Goal: Information Seeking & Learning: Understand process/instructions

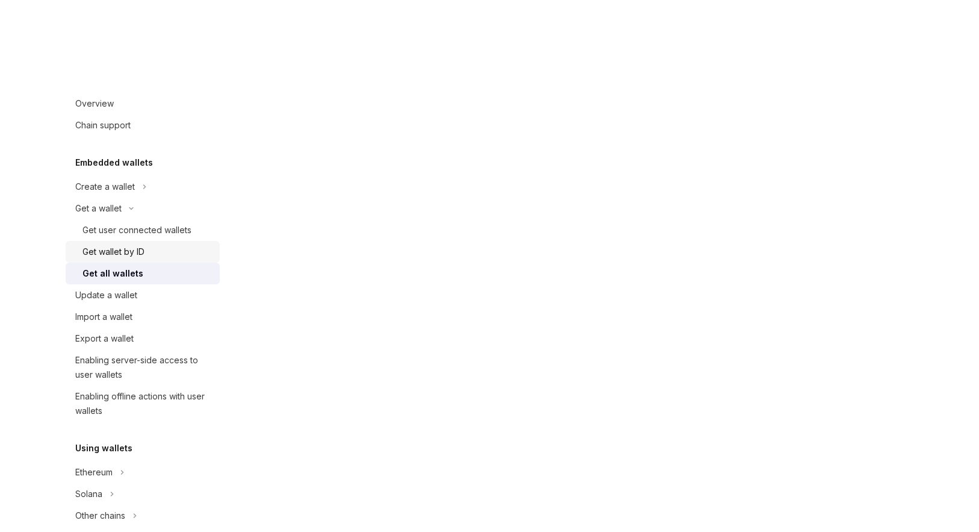
click at [131, 253] on div "Get wallet by ID" at bounding box center [114, 252] width 62 height 14
click at [147, 276] on div "Get all wallets" at bounding box center [148, 273] width 130 height 14
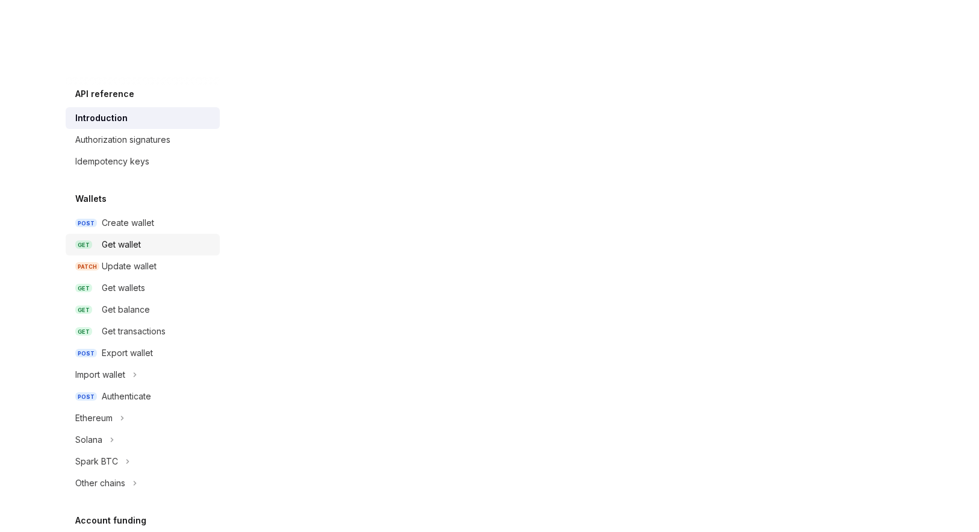
click at [129, 251] on div "Get wallet" at bounding box center [121, 244] width 39 height 14
type textarea "*"
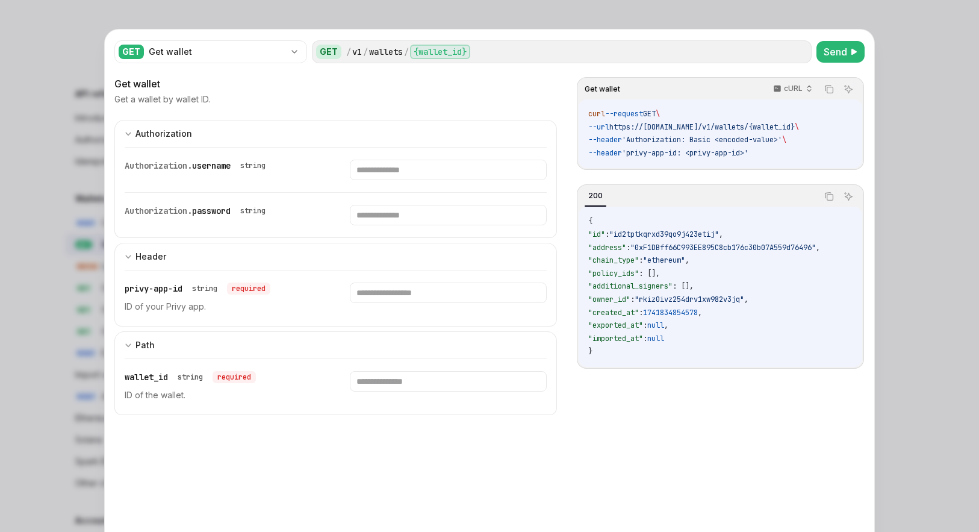
click at [42, 244] on div at bounding box center [489, 266] width 979 height 532
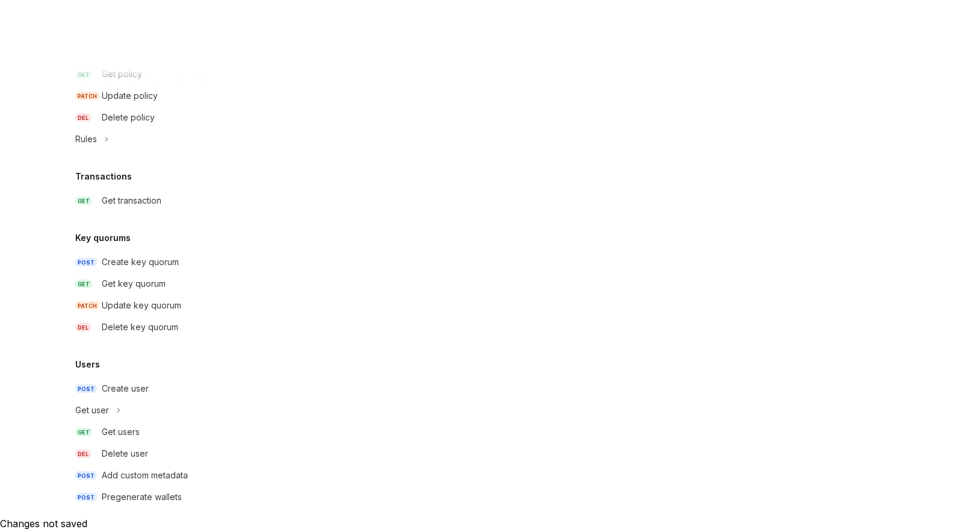
scroll to position [181, 0]
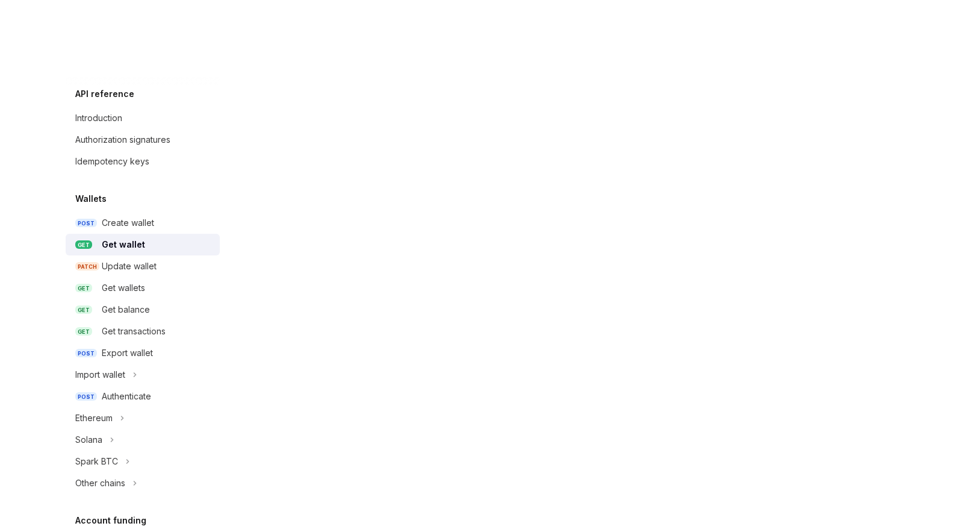
type textarea "*"
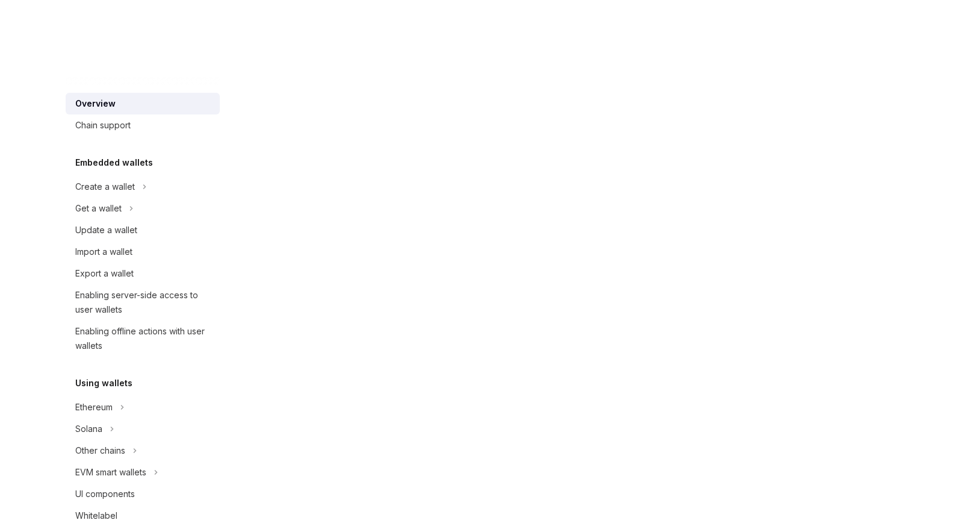
drag, startPoint x: 262, startPoint y: 158, endPoint x: 666, endPoint y: 400, distance: 471.4
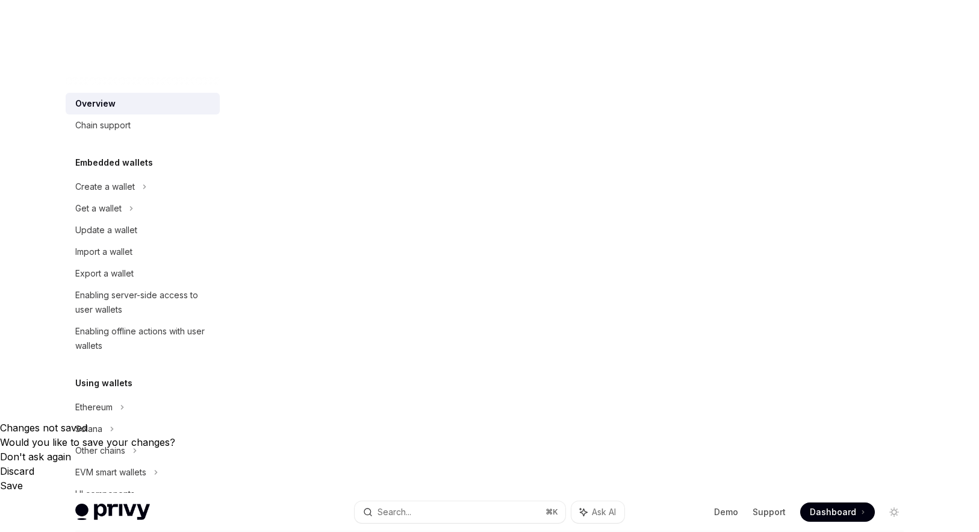
scroll to position [244, 0]
